Goal: Transaction & Acquisition: Book appointment/travel/reservation

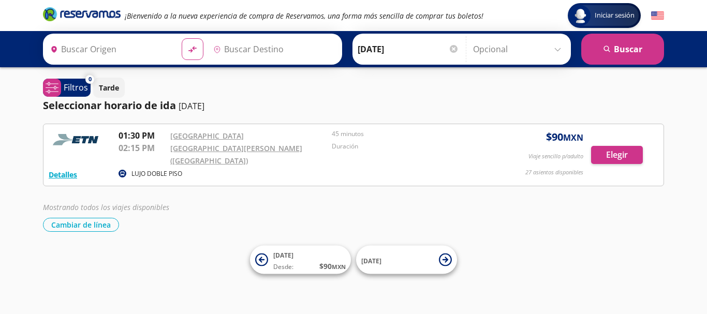
type input "[GEOGRAPHIC_DATA], [GEOGRAPHIC_DATA]"
type input "[GEOGRAPHIC_DATA][PERSON_NAME] ([GEOGRAPHIC_DATA]), [GEOGRAPHIC_DATA]"
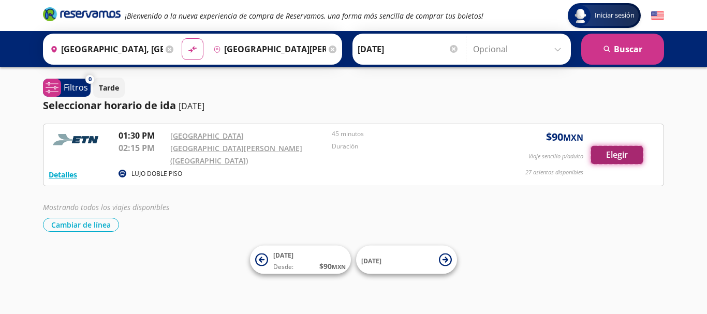
click at [619, 152] on button "Elegir" at bounding box center [617, 155] width 52 height 18
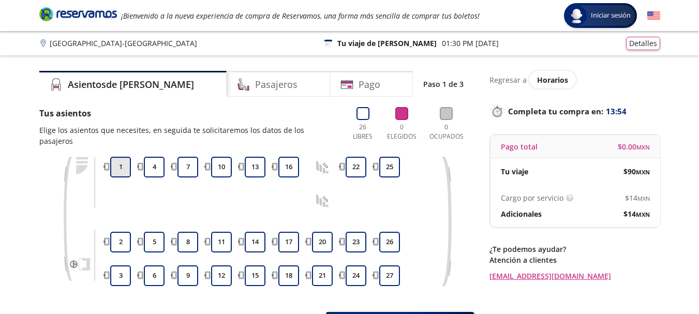
click at [126, 157] on button "1" at bounding box center [120, 167] width 21 height 21
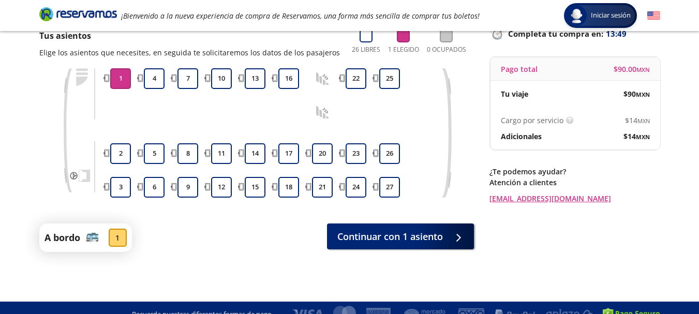
scroll to position [91, 0]
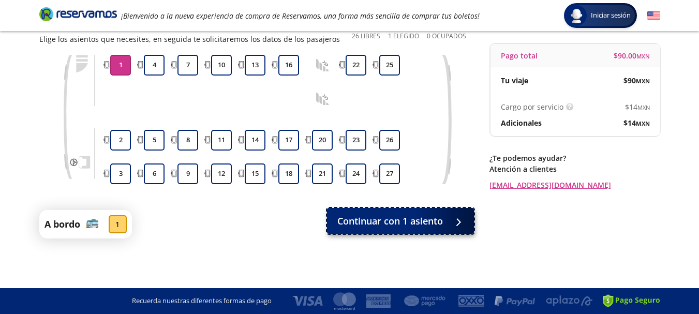
click at [395, 214] on span "Continuar con 1 asiento" at bounding box center [390, 221] width 106 height 14
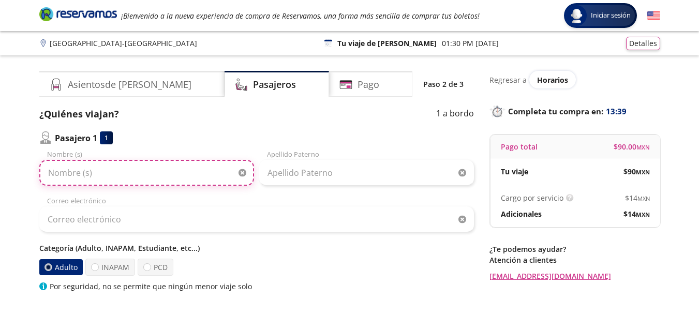
click at [150, 170] on input "Nombre (s)" at bounding box center [146, 173] width 215 height 26
type input "e"
type input "[PERSON_NAME]"
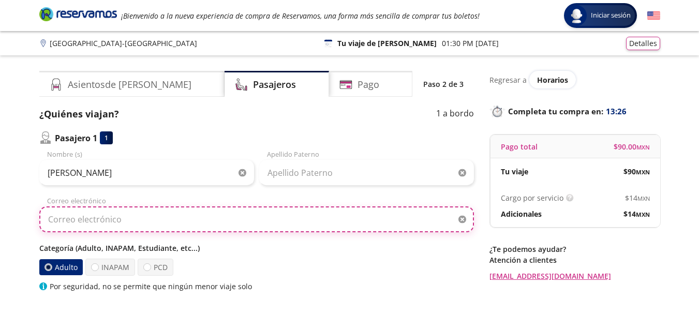
click at [96, 223] on input "Correo electrónico" at bounding box center [256, 219] width 435 height 26
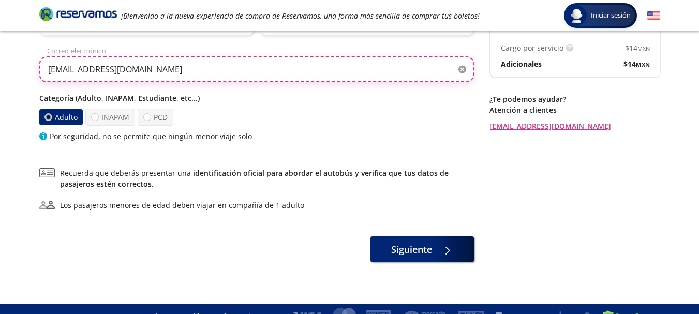
scroll to position [155, 0]
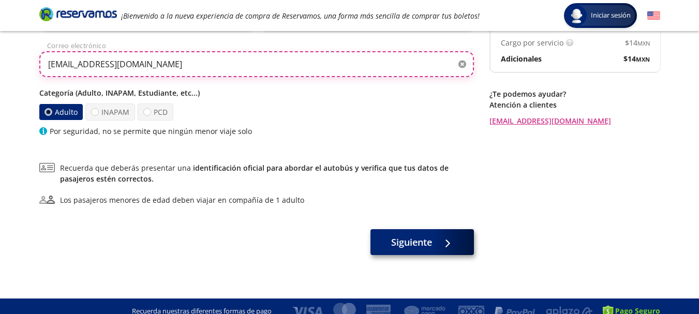
type input "[EMAIL_ADDRESS][DOMAIN_NAME]"
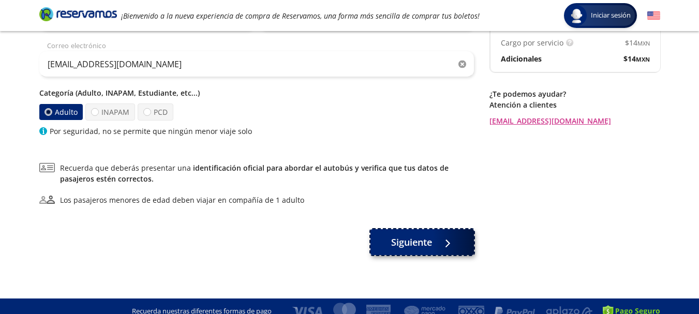
click at [422, 246] on span "Siguiente" at bounding box center [411, 242] width 41 height 14
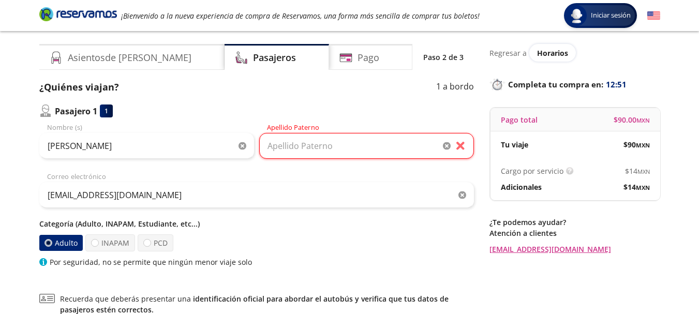
scroll to position [0, 0]
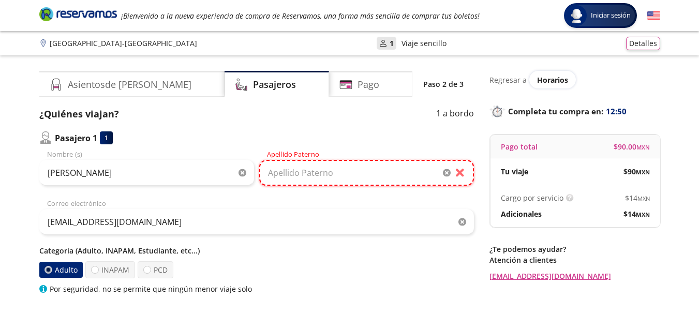
click at [328, 173] on input "Apellido Paterno" at bounding box center [366, 173] width 215 height 26
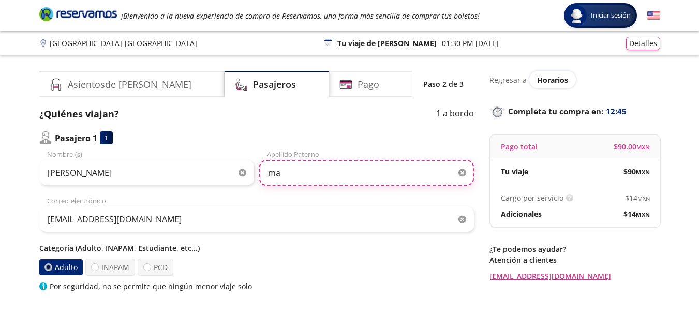
type input "m"
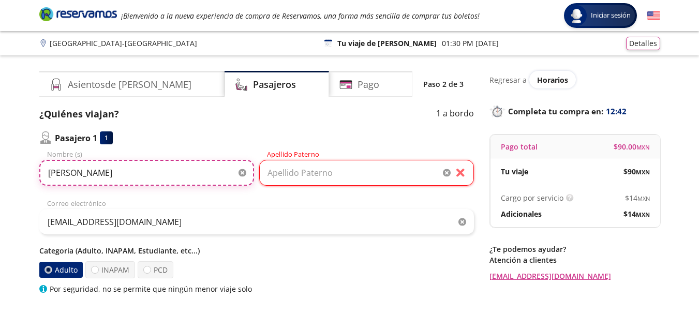
click at [210, 172] on input "[PERSON_NAME]" at bounding box center [146, 173] width 215 height 26
type input "[PERSON_NAME]"
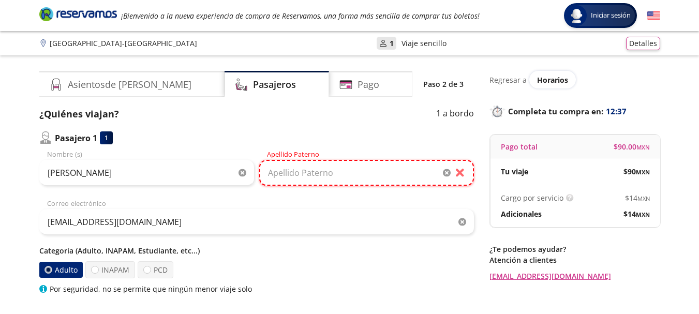
click at [364, 174] on input "Apellido Paterno" at bounding box center [366, 173] width 215 height 26
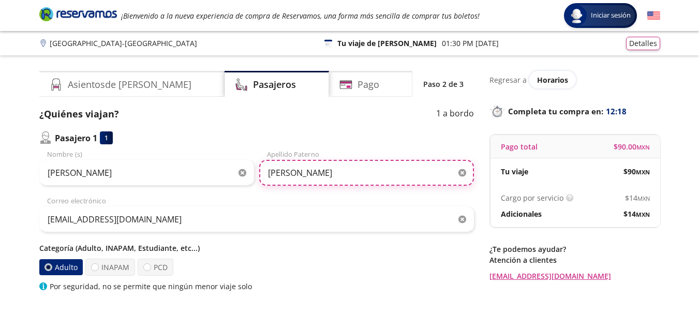
type input "[PERSON_NAME]"
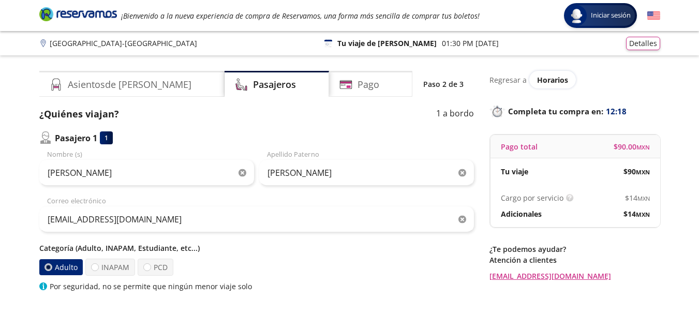
click at [204, 159] on div "[PERSON_NAME] Nombre (s)" at bounding box center [146, 168] width 215 height 36
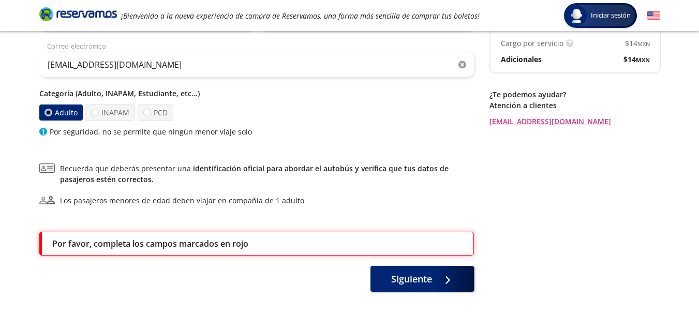
scroll to position [155, 0]
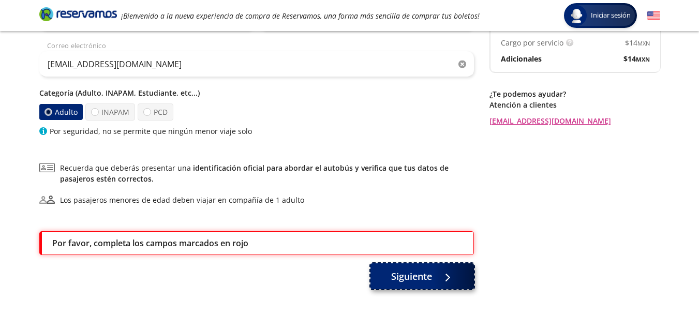
click at [396, 274] on span "Siguiente" at bounding box center [411, 277] width 41 height 14
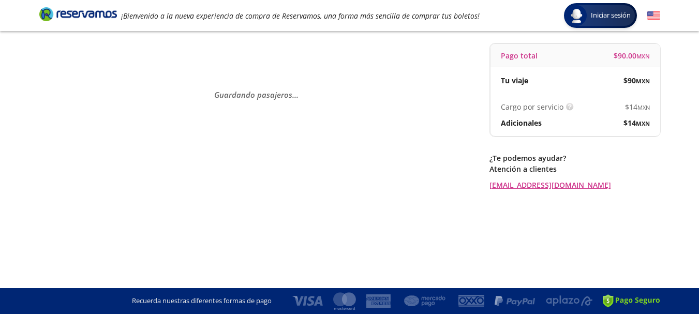
scroll to position [0, 0]
